Goal: Transaction & Acquisition: Book appointment/travel/reservation

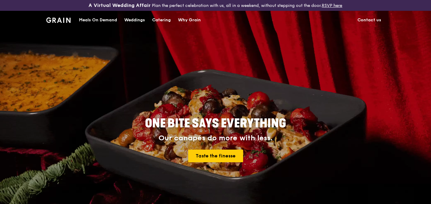
click at [159, 21] on div "Catering" at bounding box center [161, 20] width 19 height 18
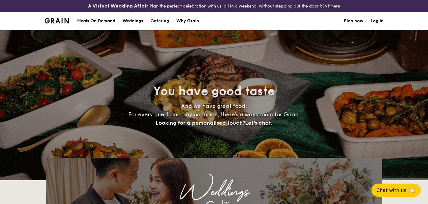
select select
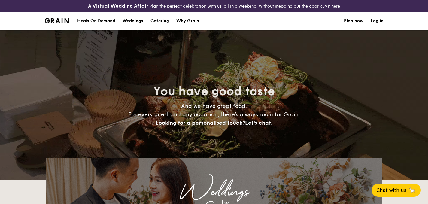
scroll to position [25, 0]
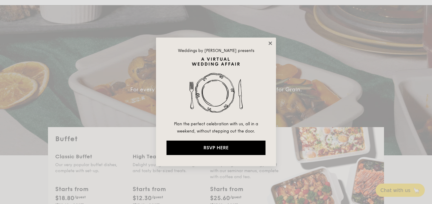
click at [271, 42] on icon at bounding box center [270, 42] width 3 height 3
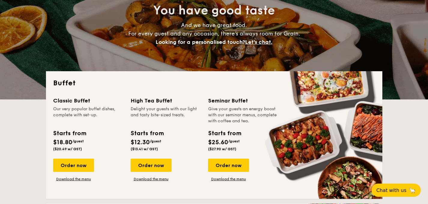
scroll to position [81, 0]
